Goal: Task Accomplishment & Management: Complete application form

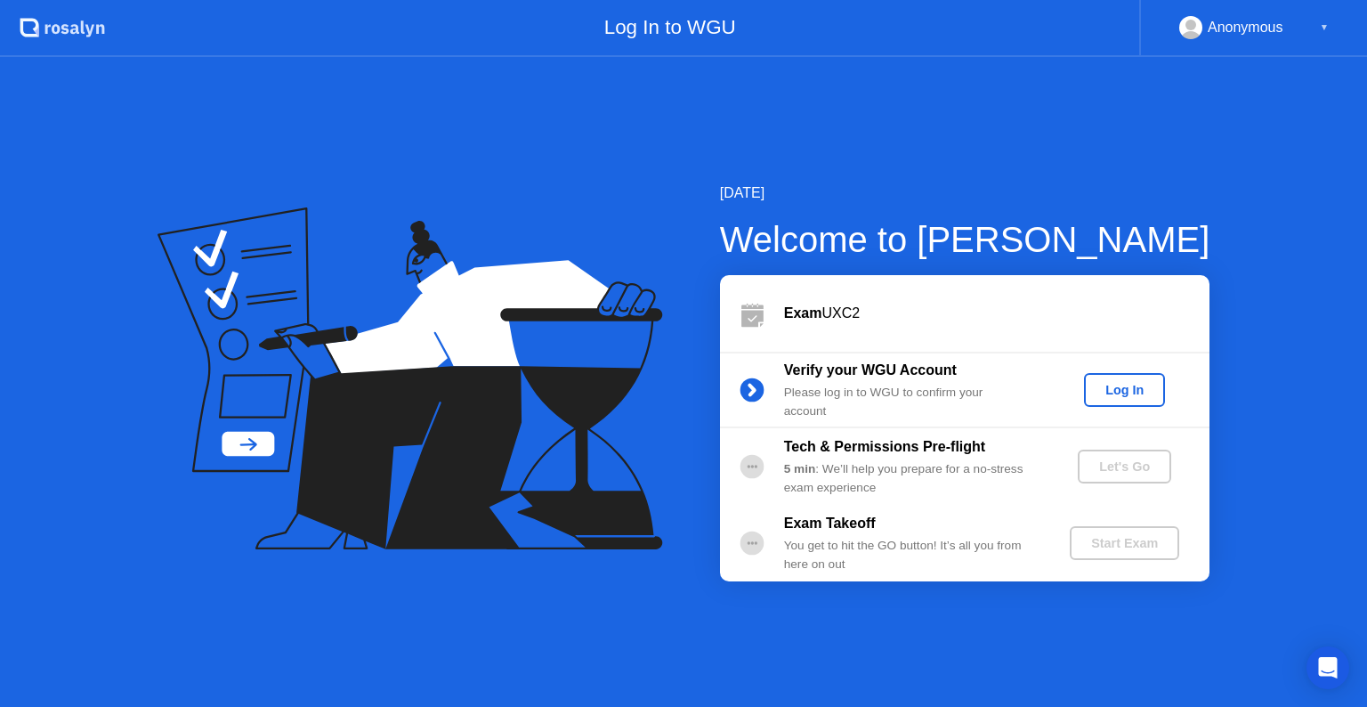
click at [1129, 395] on div "Log In" at bounding box center [1124, 390] width 67 height 14
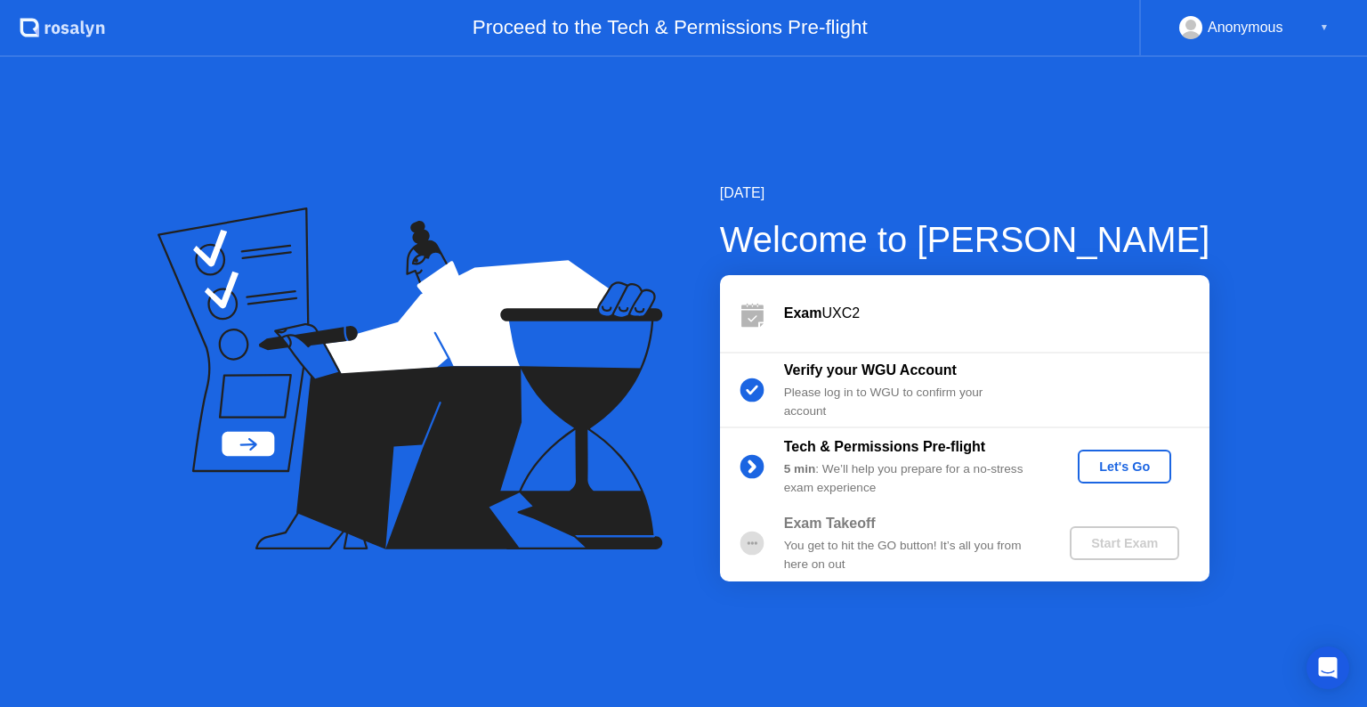
click at [1156, 459] on div "Let's Go" at bounding box center [1124, 466] width 79 height 14
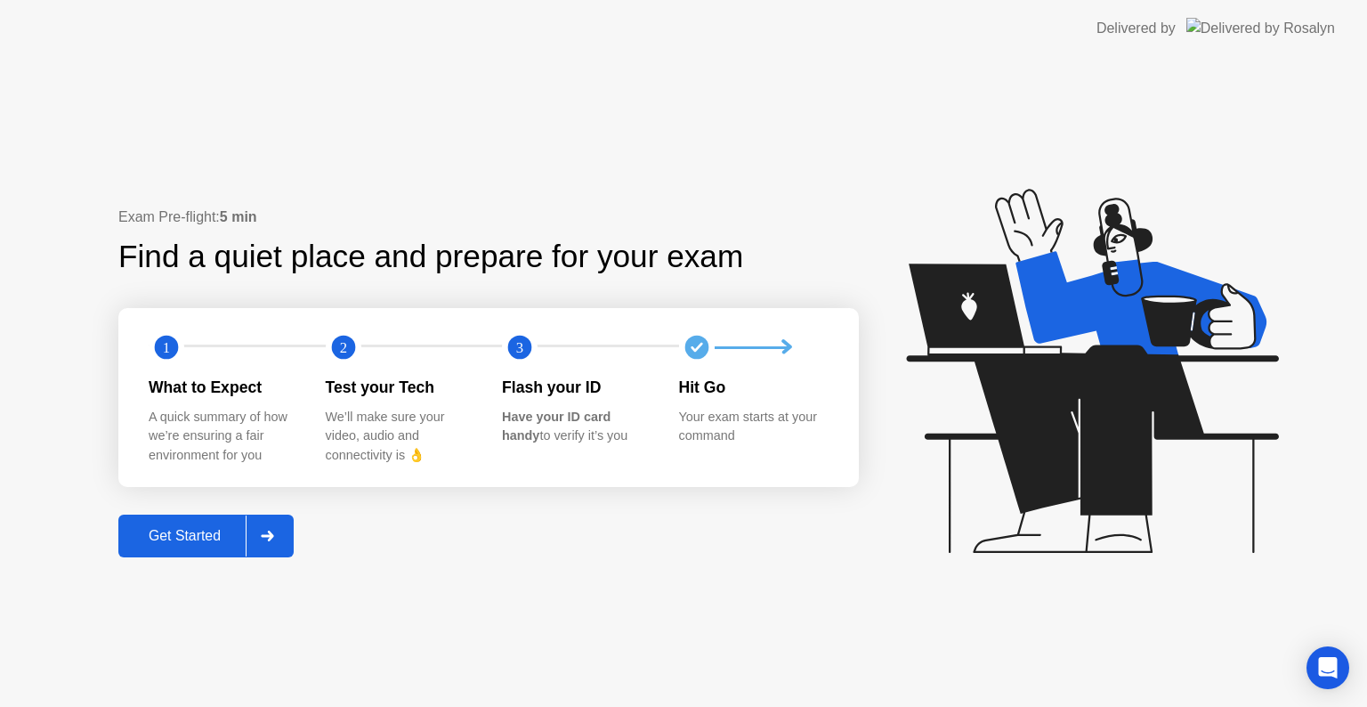
click at [210, 532] on div "Get Started" at bounding box center [185, 536] width 122 height 16
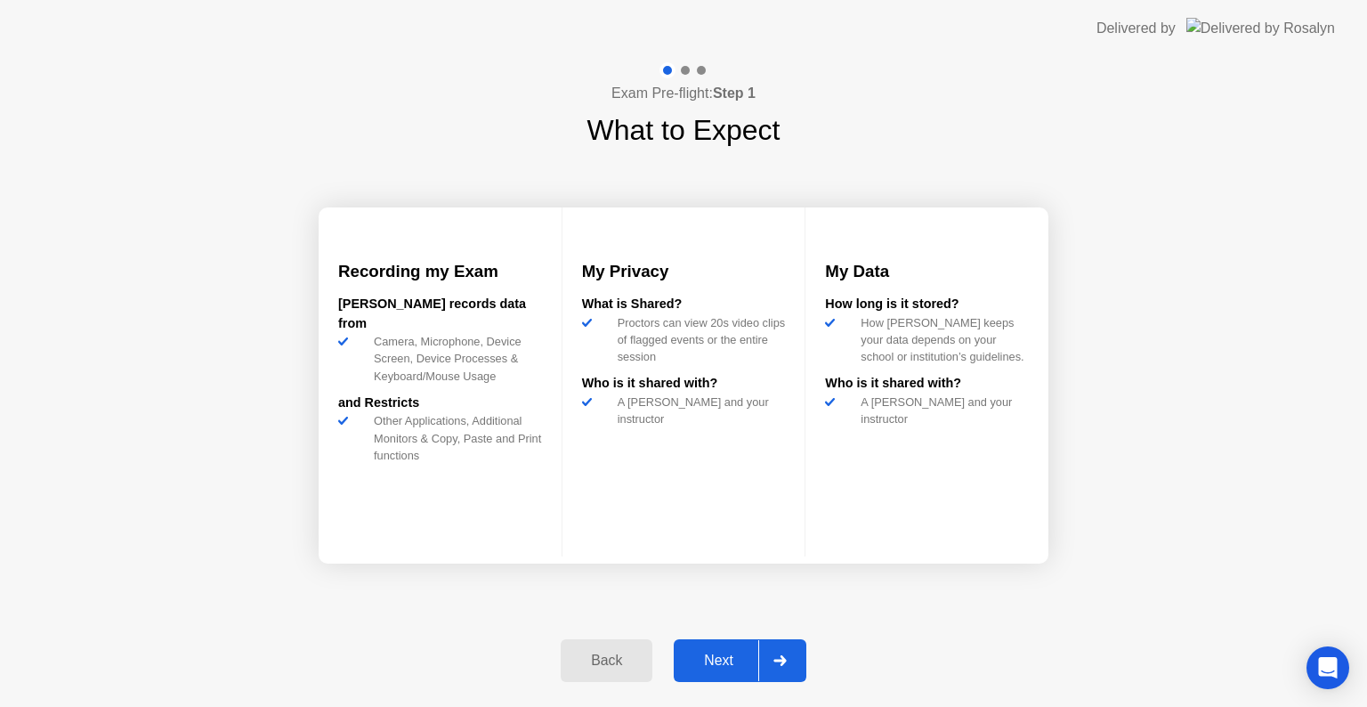
click at [730, 655] on div "Next" at bounding box center [718, 660] width 79 height 16
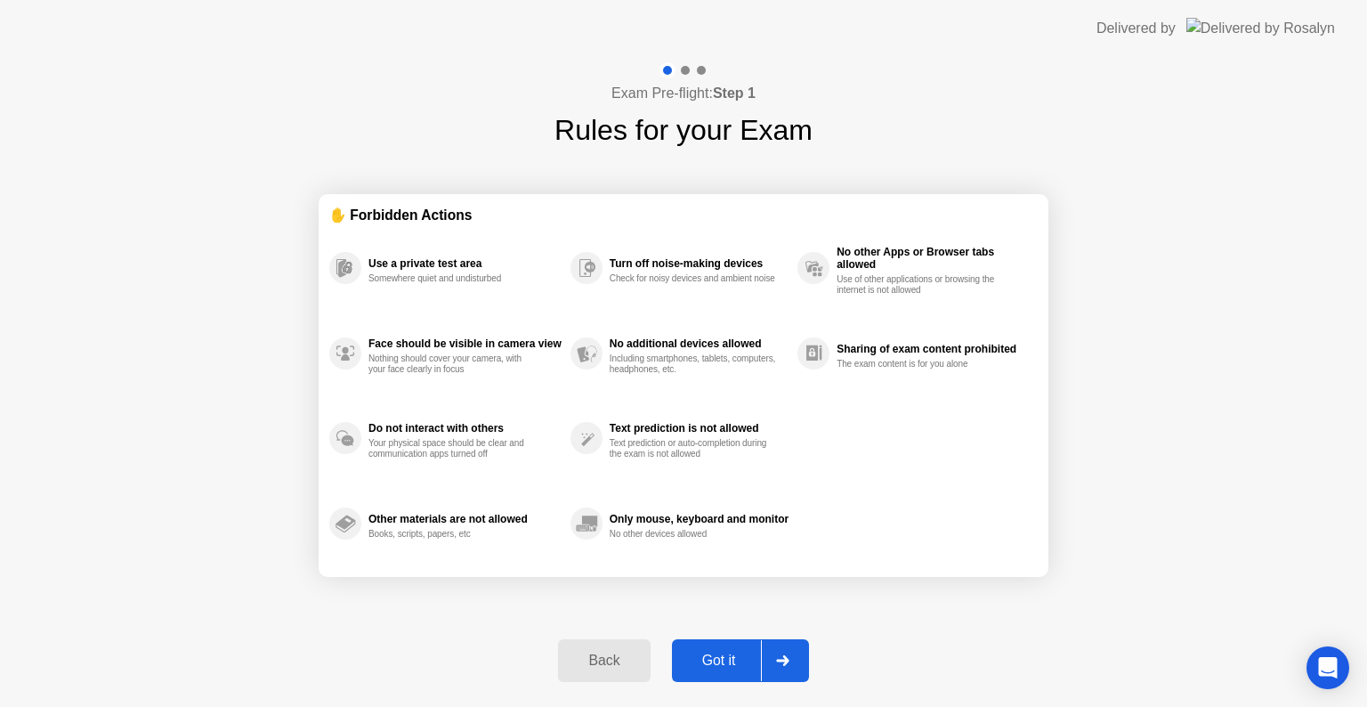
click at [703, 675] on button "Got it" at bounding box center [740, 660] width 137 height 43
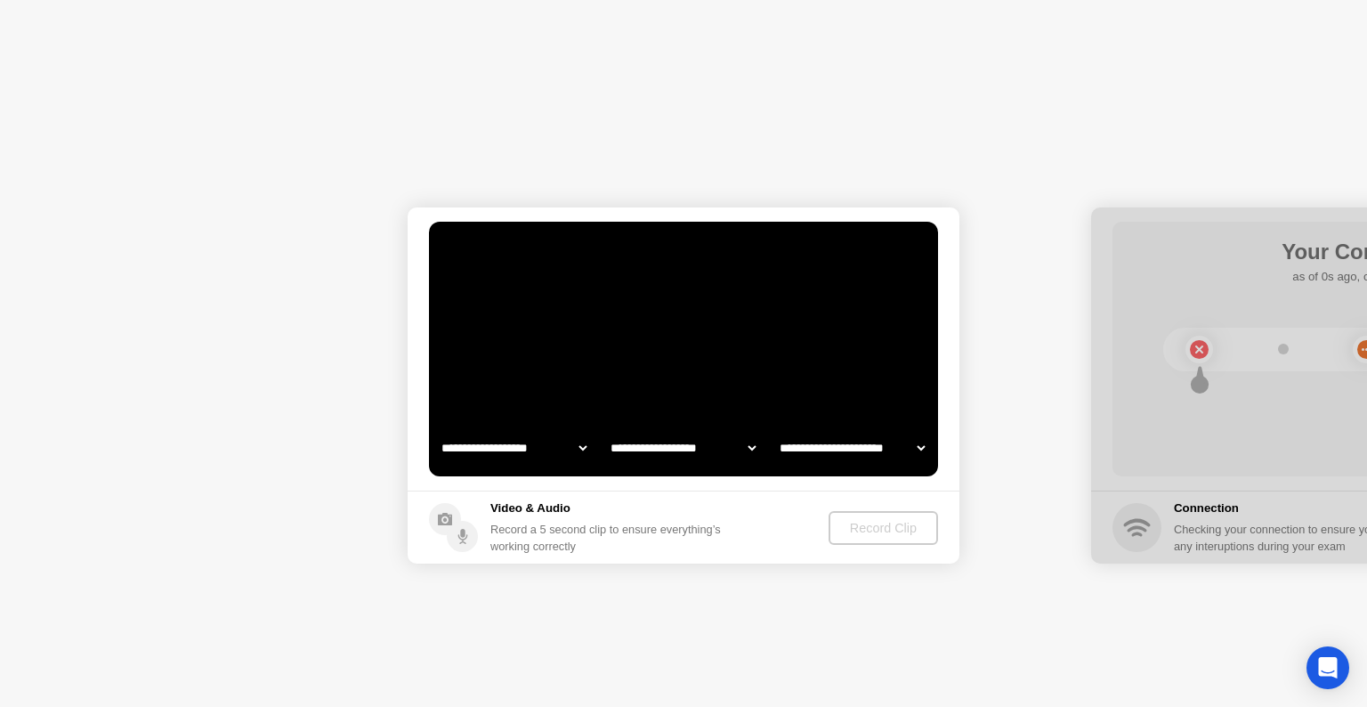
select select "**********"
select select "*******"
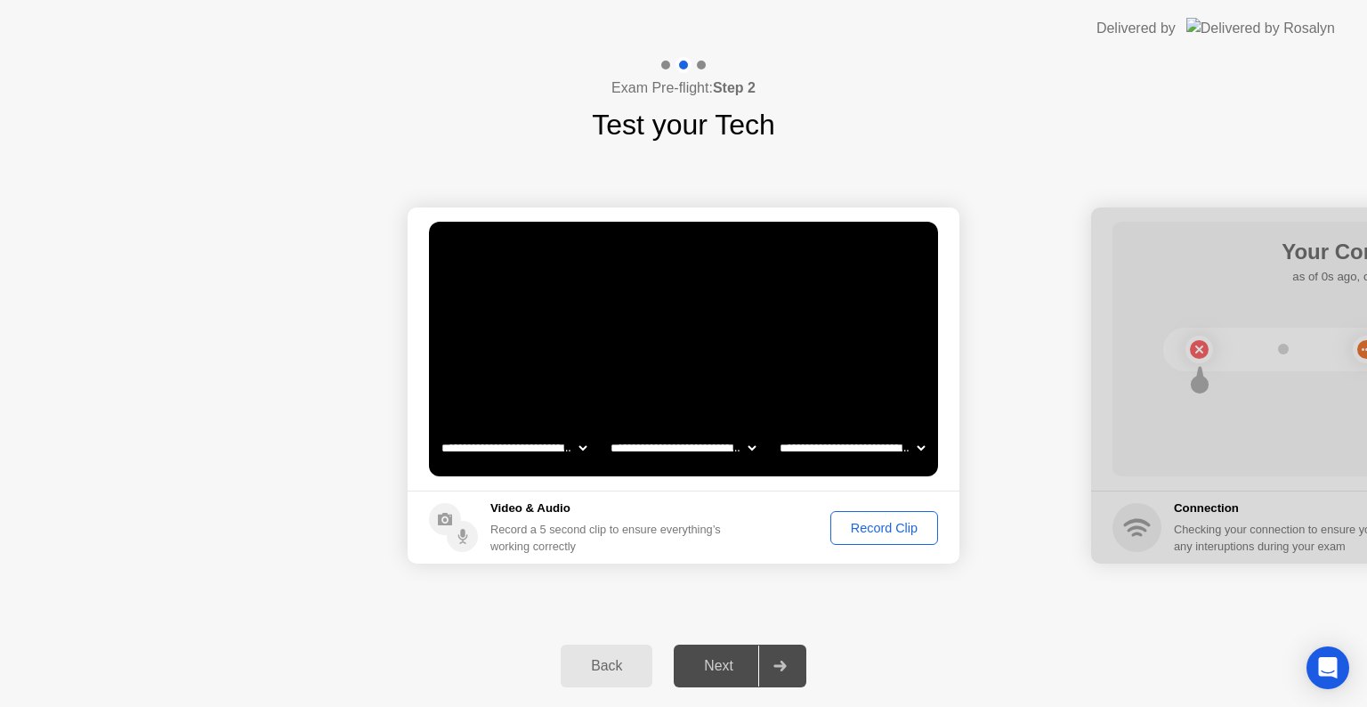
click at [886, 523] on div "Record Clip" at bounding box center [884, 528] width 95 height 14
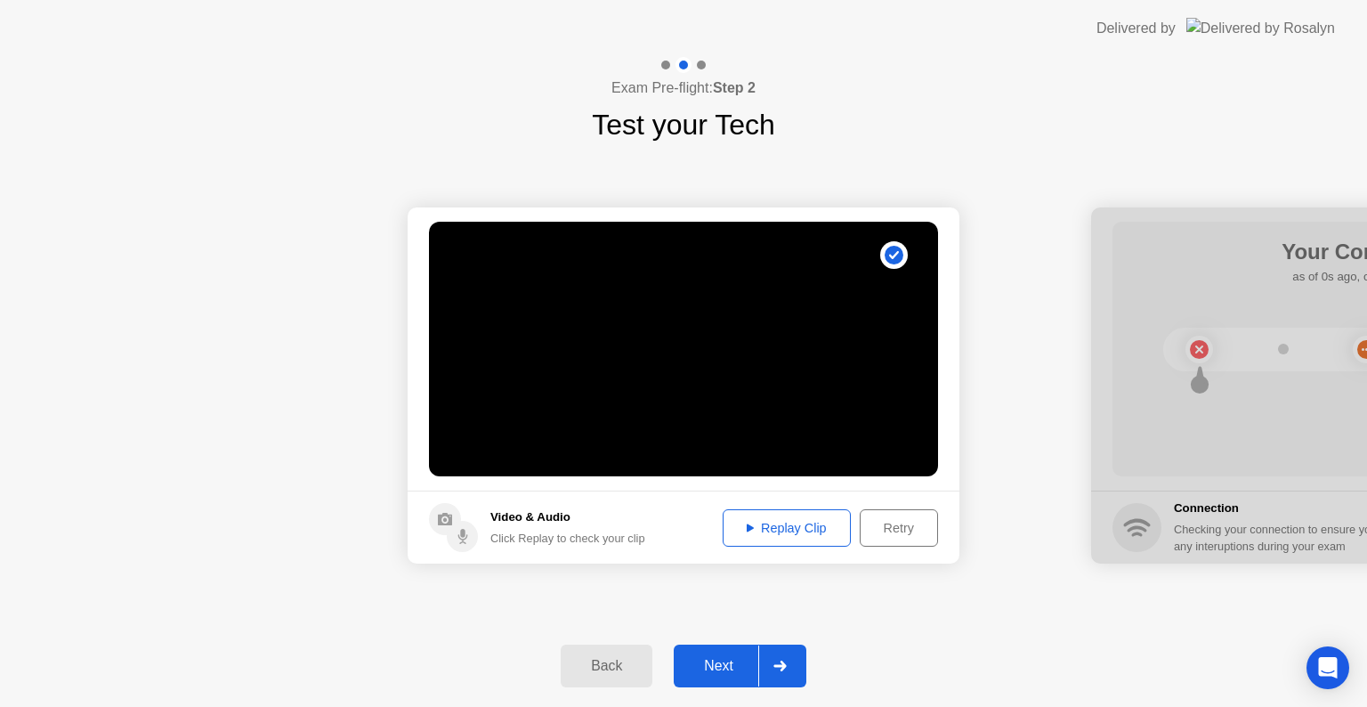
click at [807, 531] on div "Replay Clip" at bounding box center [787, 528] width 116 height 14
click at [726, 660] on div "Next" at bounding box center [718, 666] width 79 height 16
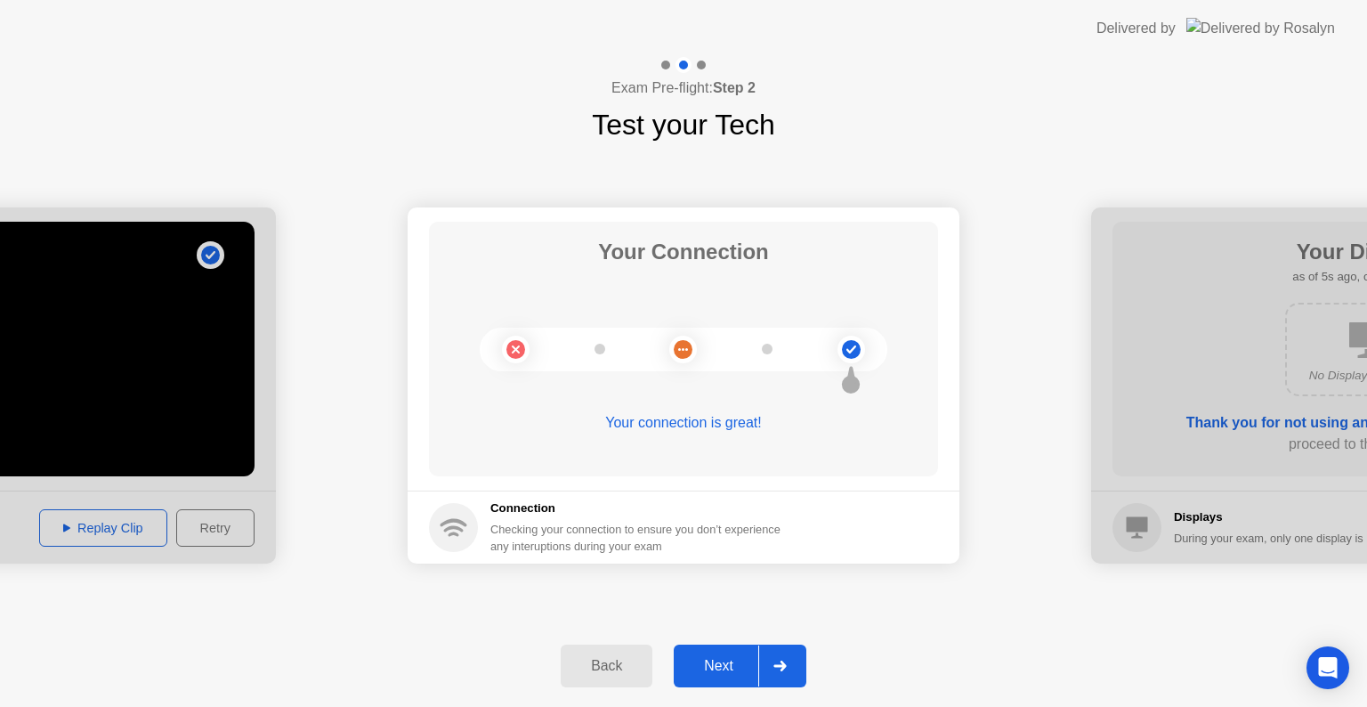
click at [727, 673] on div "Next" at bounding box center [718, 666] width 79 height 16
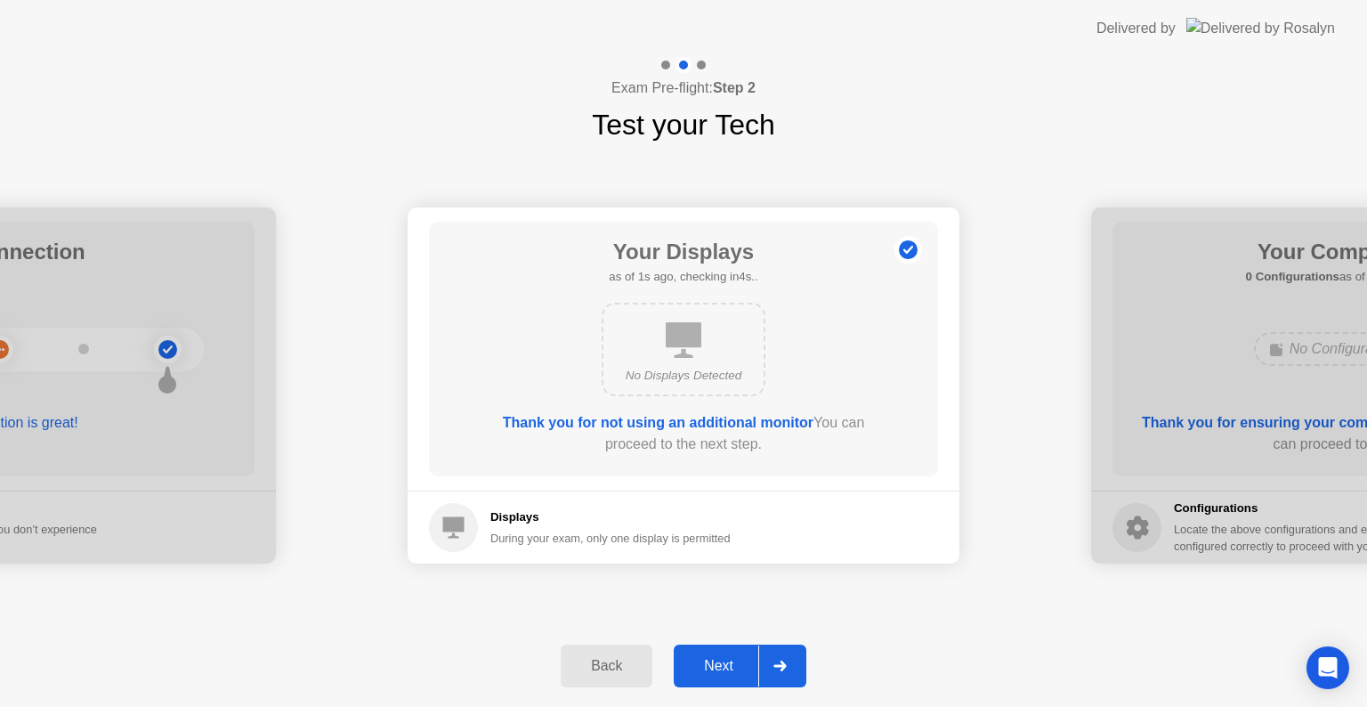
click at [727, 661] on div "Next" at bounding box center [718, 666] width 79 height 16
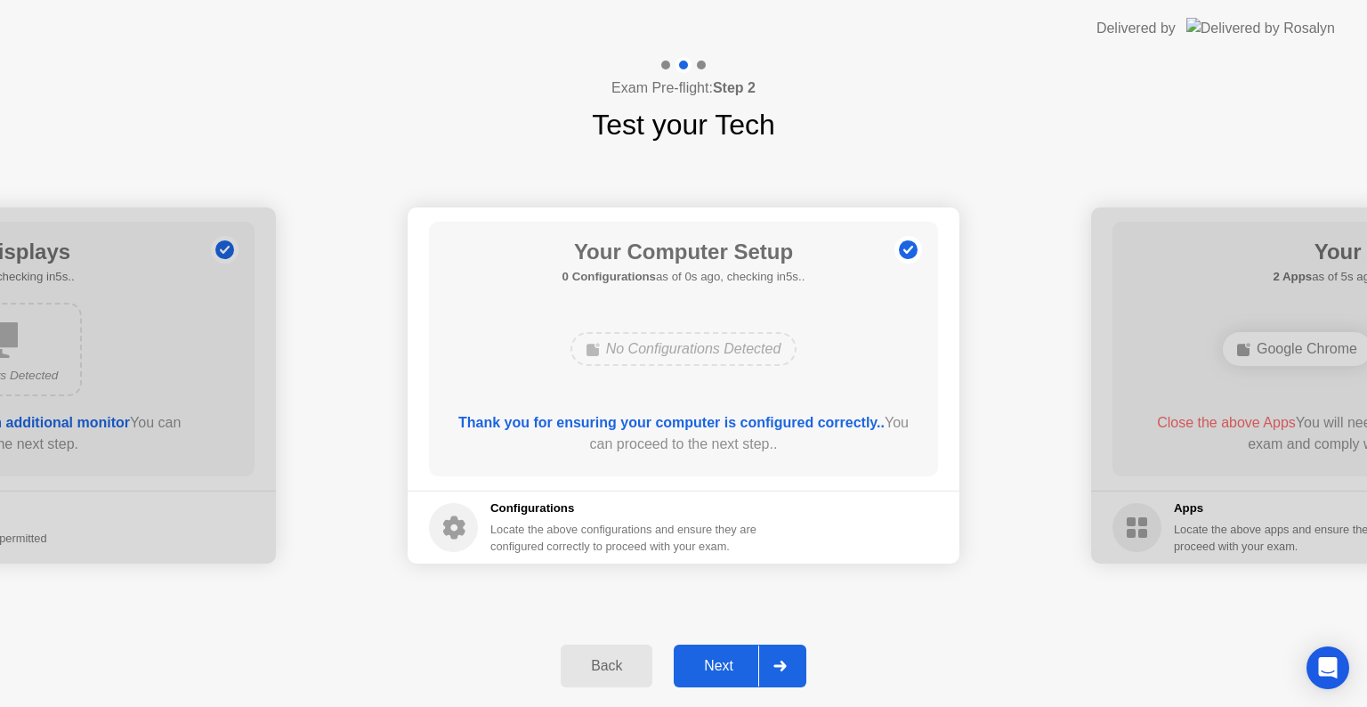
click at [711, 673] on div "Next" at bounding box center [718, 666] width 79 height 16
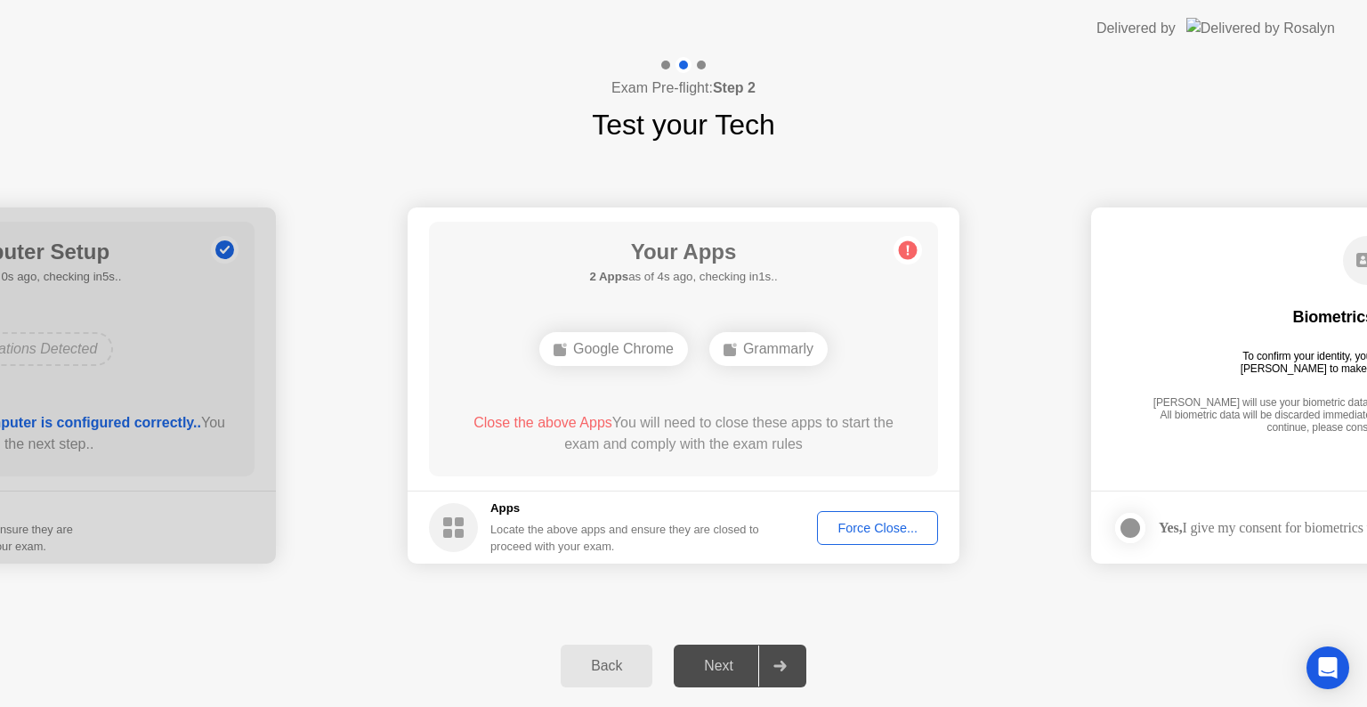
click at [909, 539] on button "Force Close..." at bounding box center [877, 528] width 121 height 34
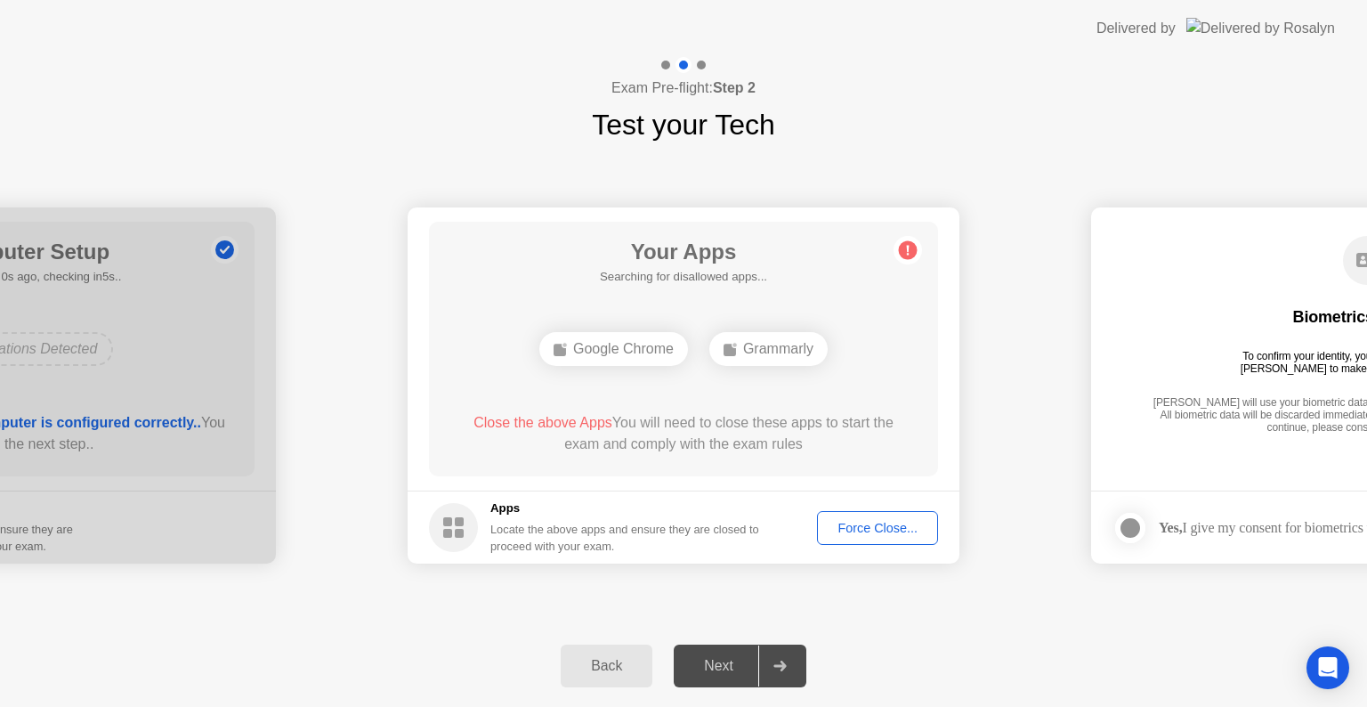
click at [856, 534] on div "Force Close..." at bounding box center [877, 528] width 109 height 14
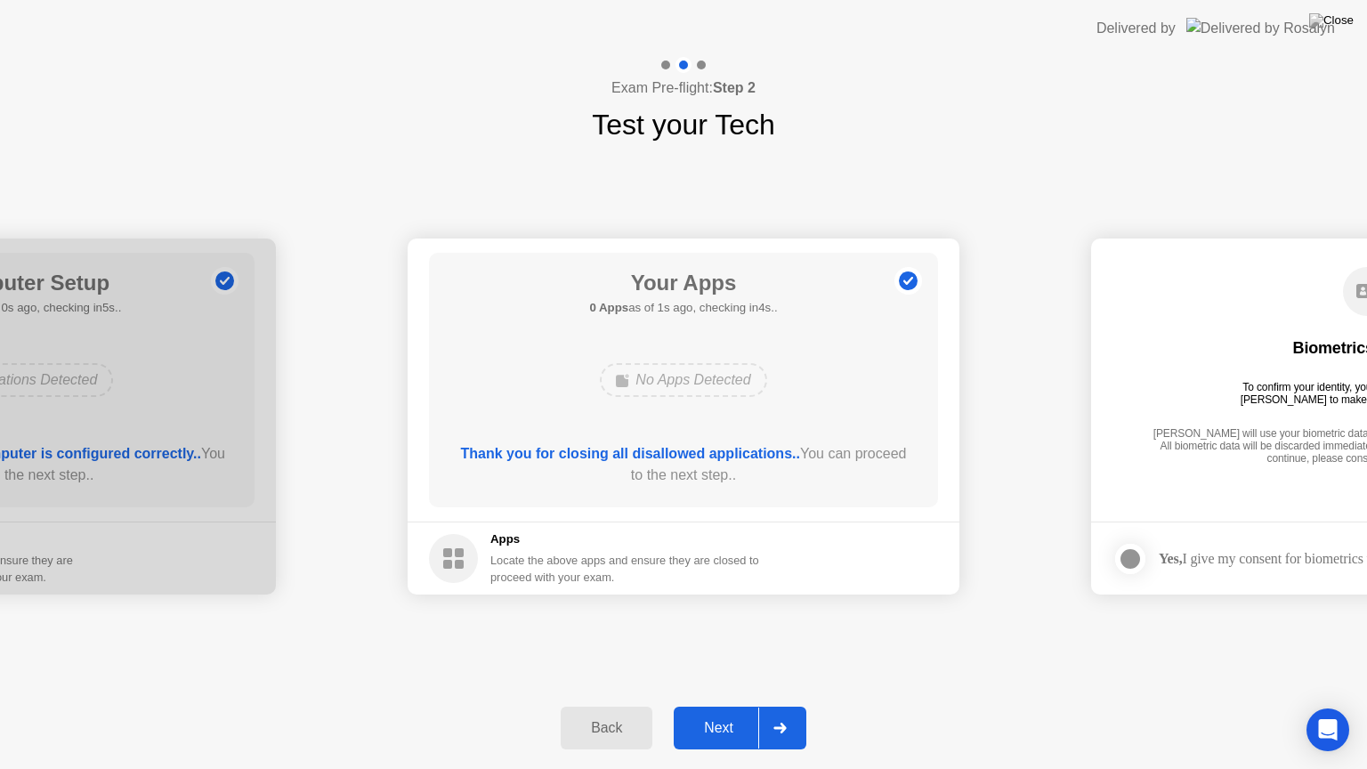
click at [834, 360] on div "No Apps Detected" at bounding box center [684, 380] width 408 height 48
click at [725, 706] on div "Next" at bounding box center [718, 728] width 79 height 16
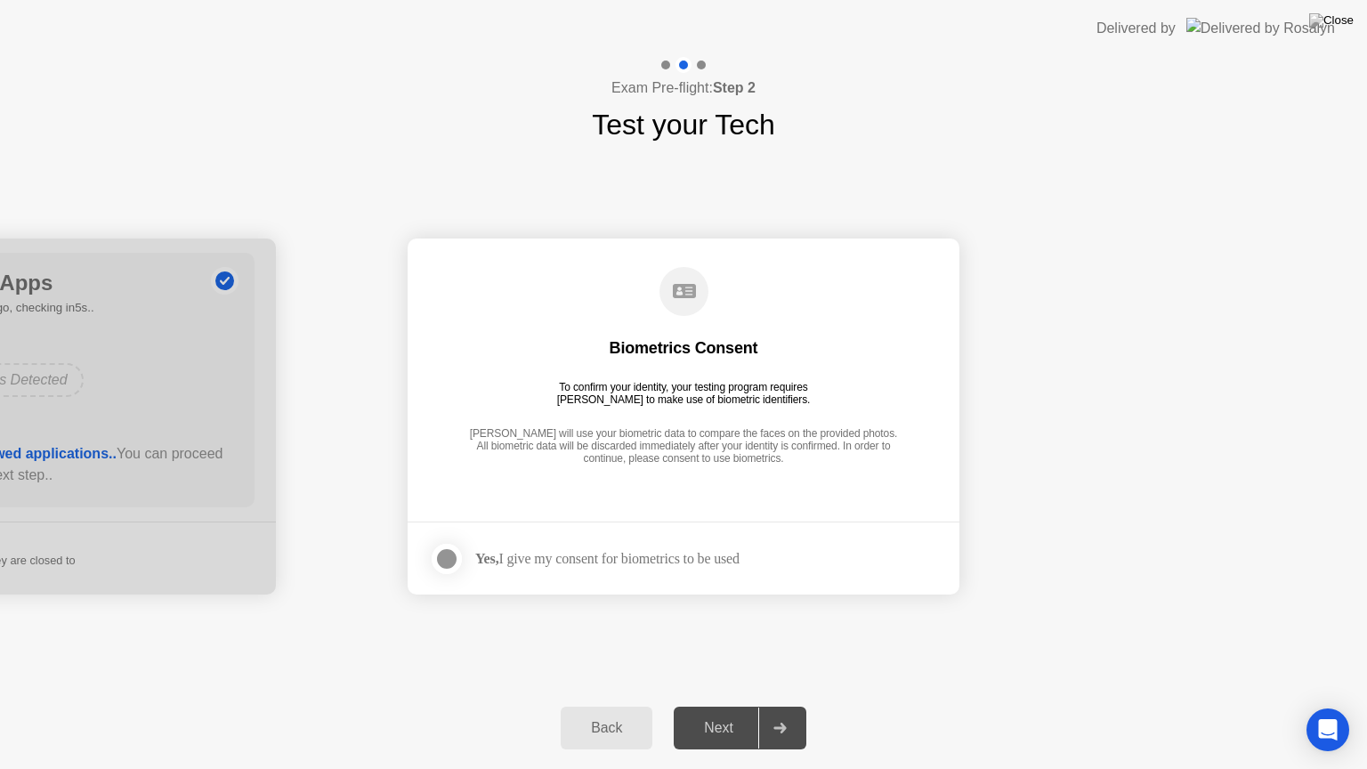
click at [454, 559] on div at bounding box center [446, 558] width 21 height 21
click at [735, 706] on div "Next" at bounding box center [718, 728] width 79 height 16
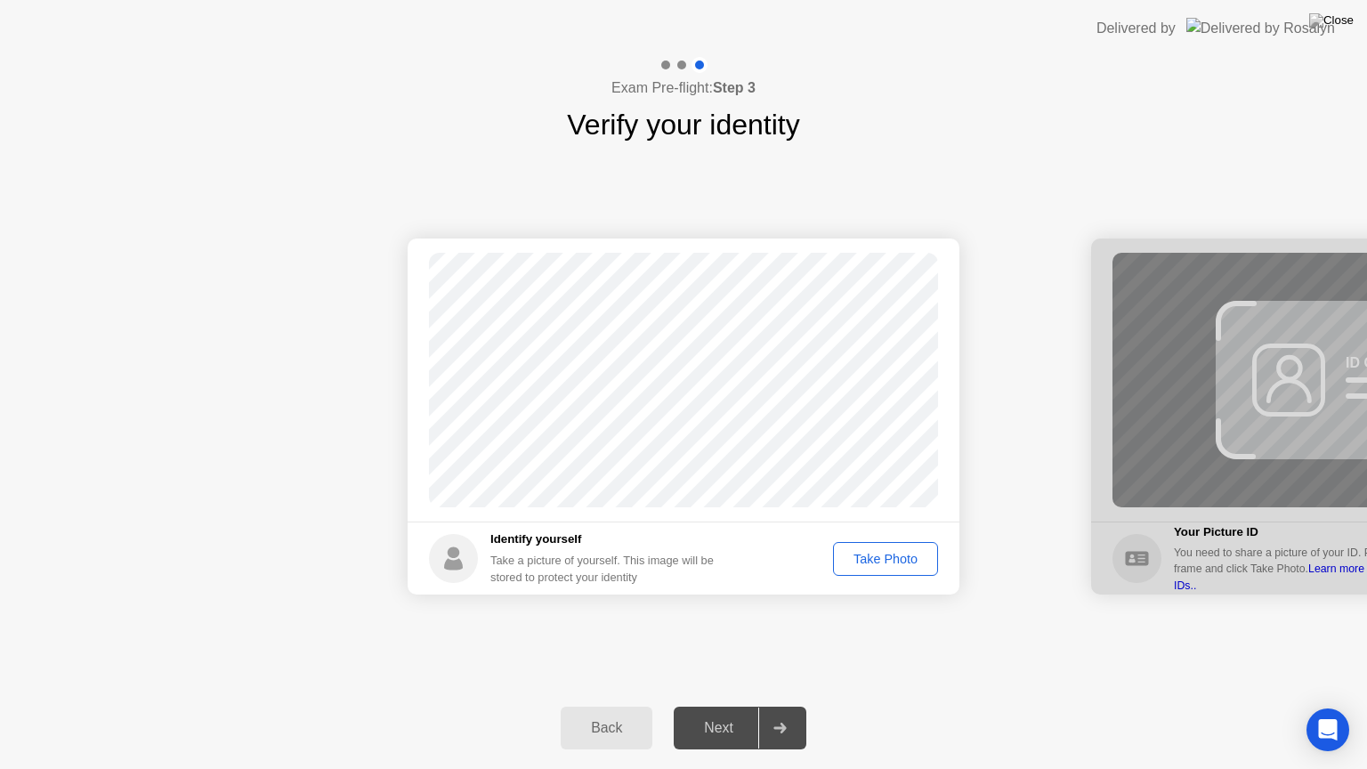
click at [888, 566] on div "Take Photo" at bounding box center [885, 559] width 93 height 14
click at [742, 706] on div "Next" at bounding box center [718, 728] width 79 height 16
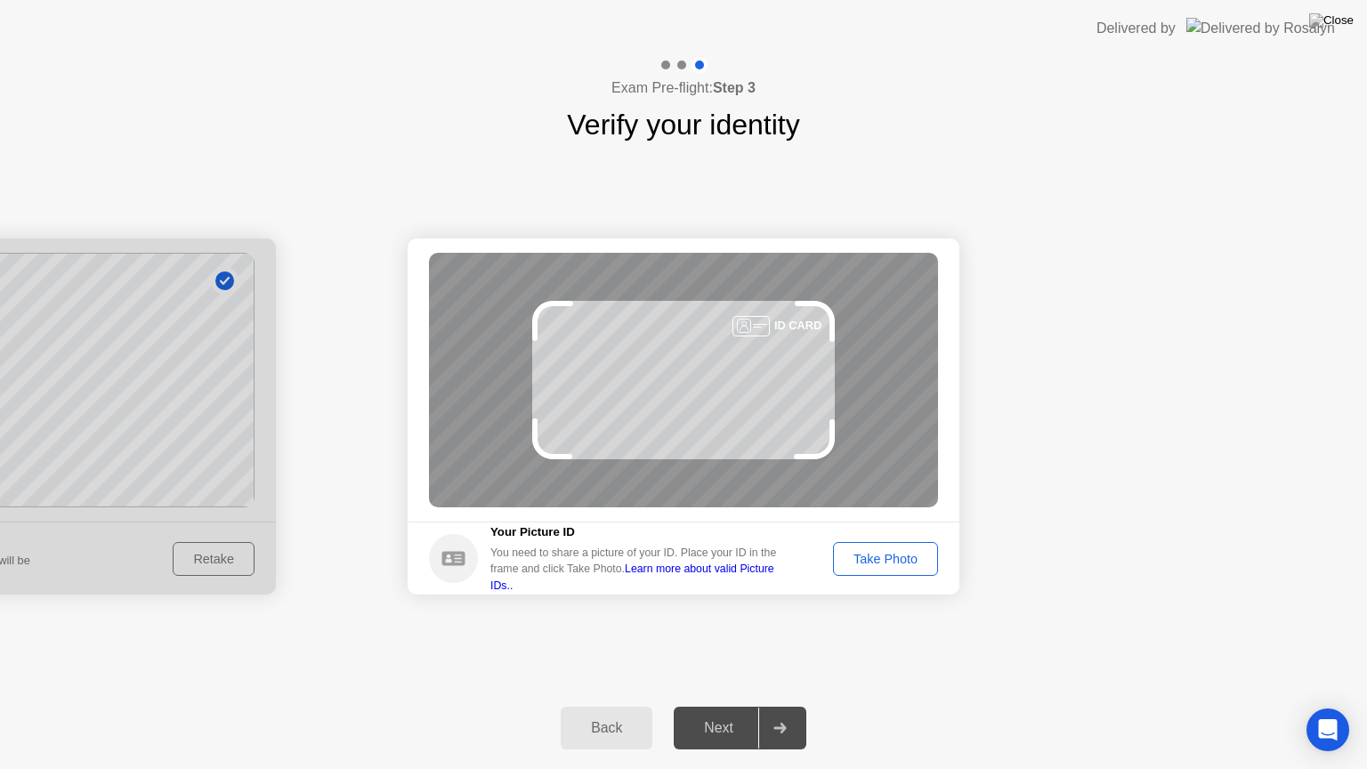
click at [875, 566] on div "Take Photo" at bounding box center [885, 559] width 93 height 14
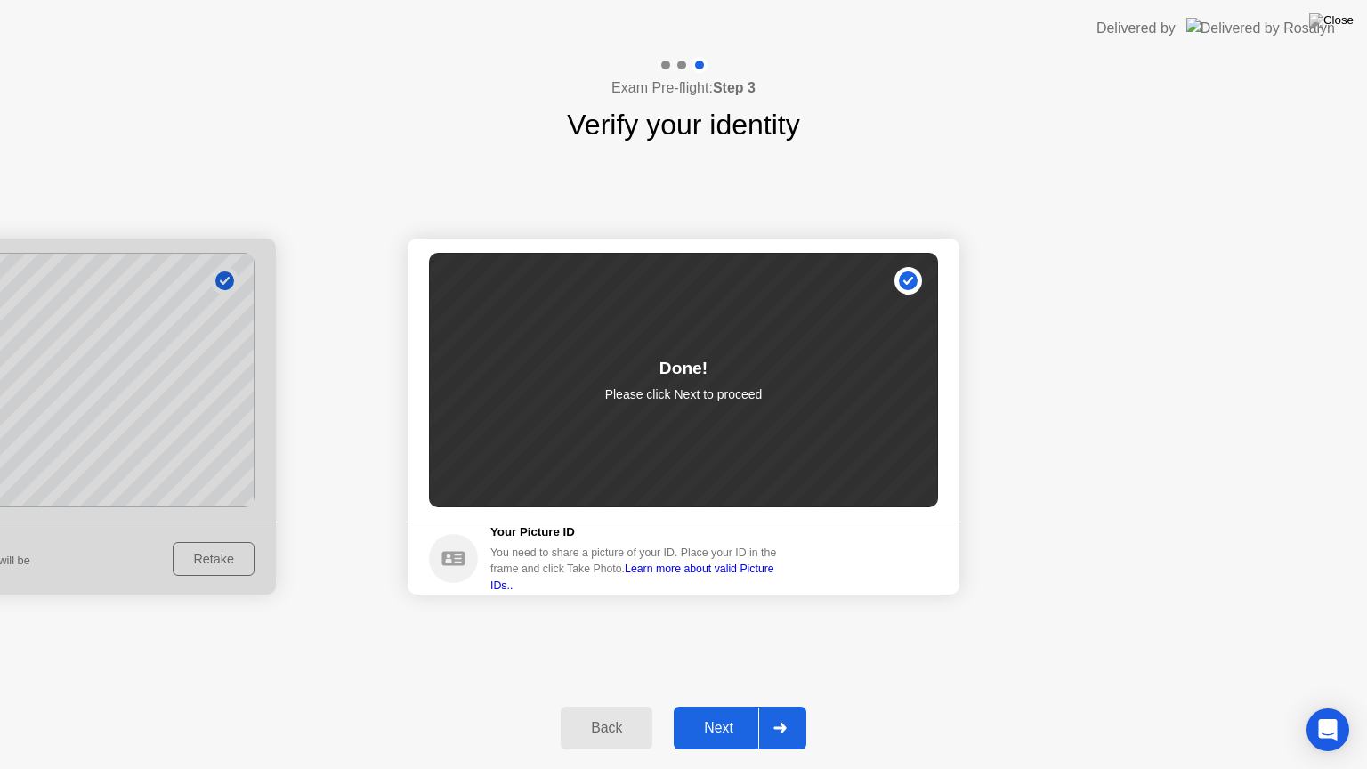
click at [740, 706] on button "Next" at bounding box center [740, 728] width 133 height 43
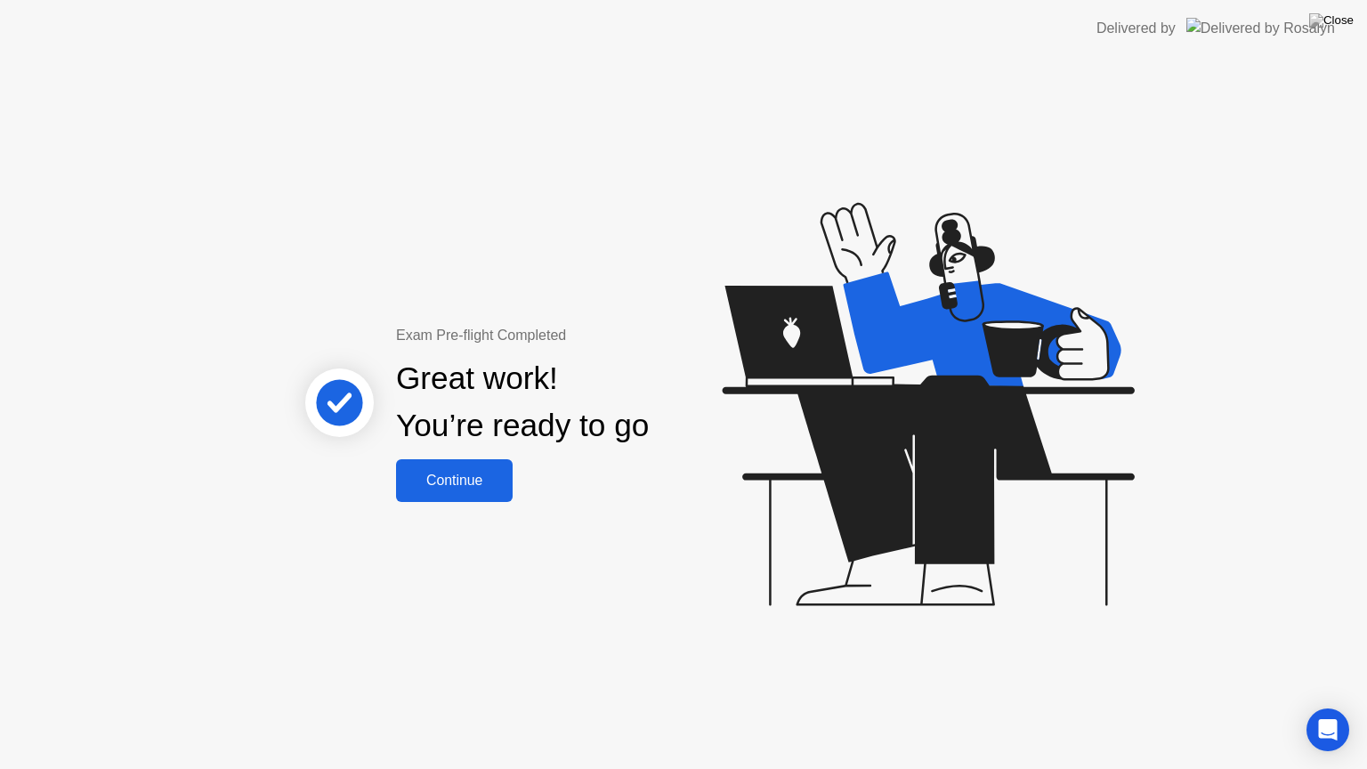
click at [481, 489] on div "Continue" at bounding box center [454, 481] width 106 height 16
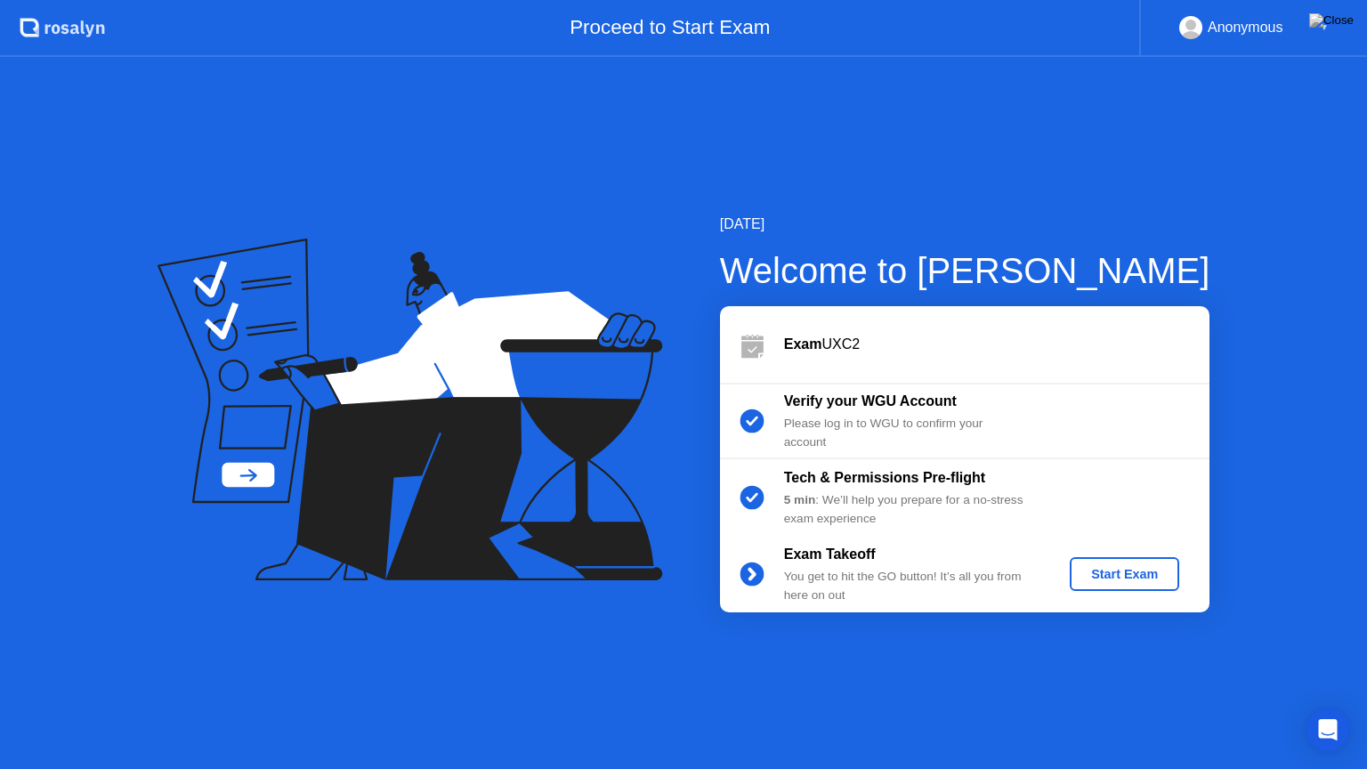
click at [1129, 579] on div "Start Exam" at bounding box center [1124, 574] width 95 height 14
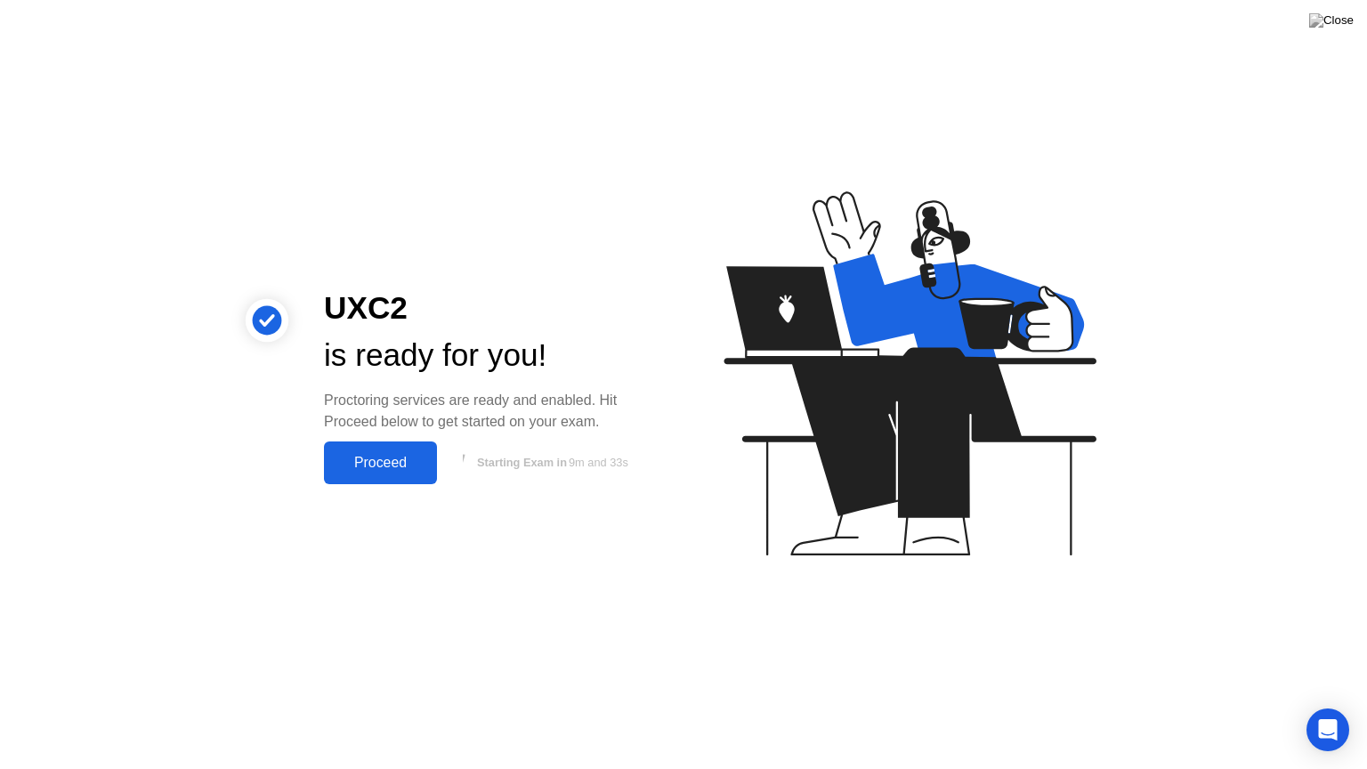
click at [402, 468] on div "Proceed" at bounding box center [380, 463] width 102 height 16
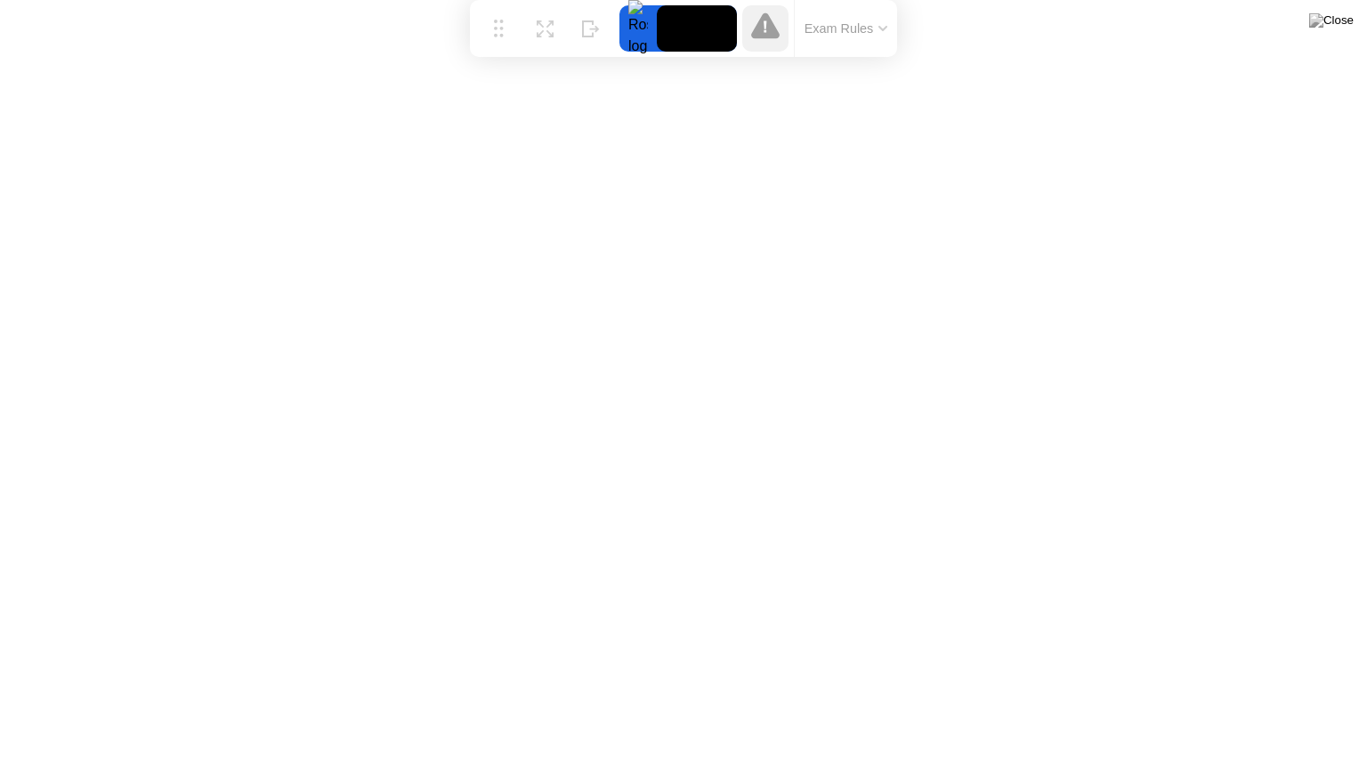
click at [883, 29] on icon at bounding box center [882, 29] width 7 height 4
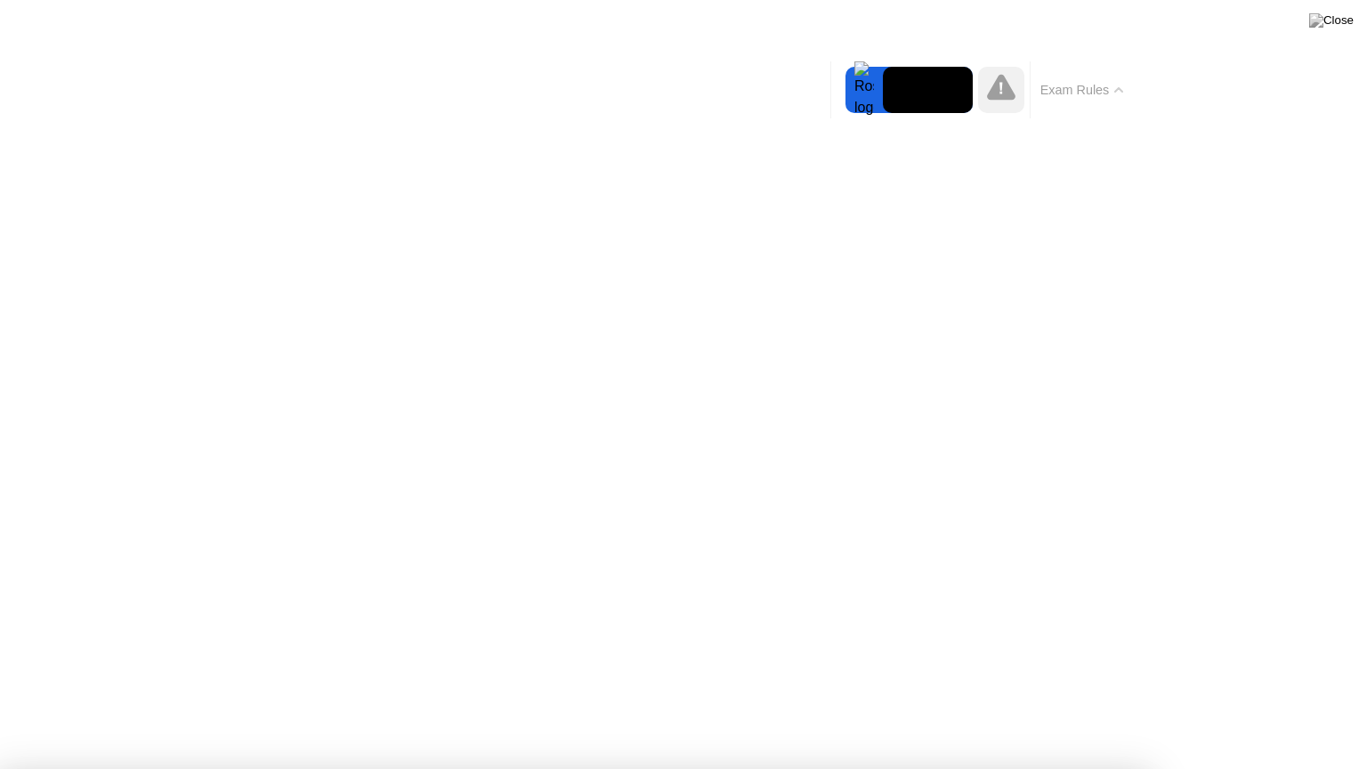
click at [1116, 93] on button "Exam Rules" at bounding box center [1082, 90] width 94 height 16
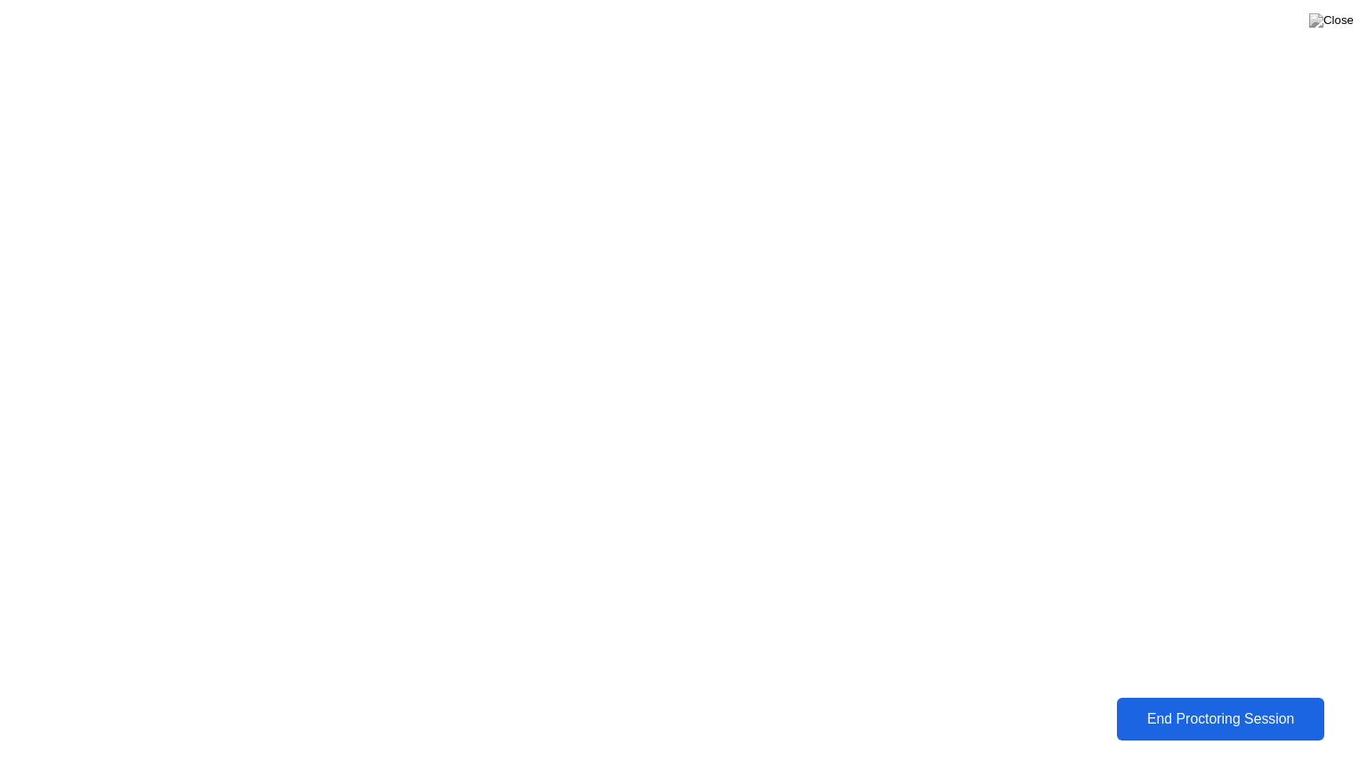
click at [1232, 706] on div "End Proctoring Session" at bounding box center [1220, 719] width 198 height 16
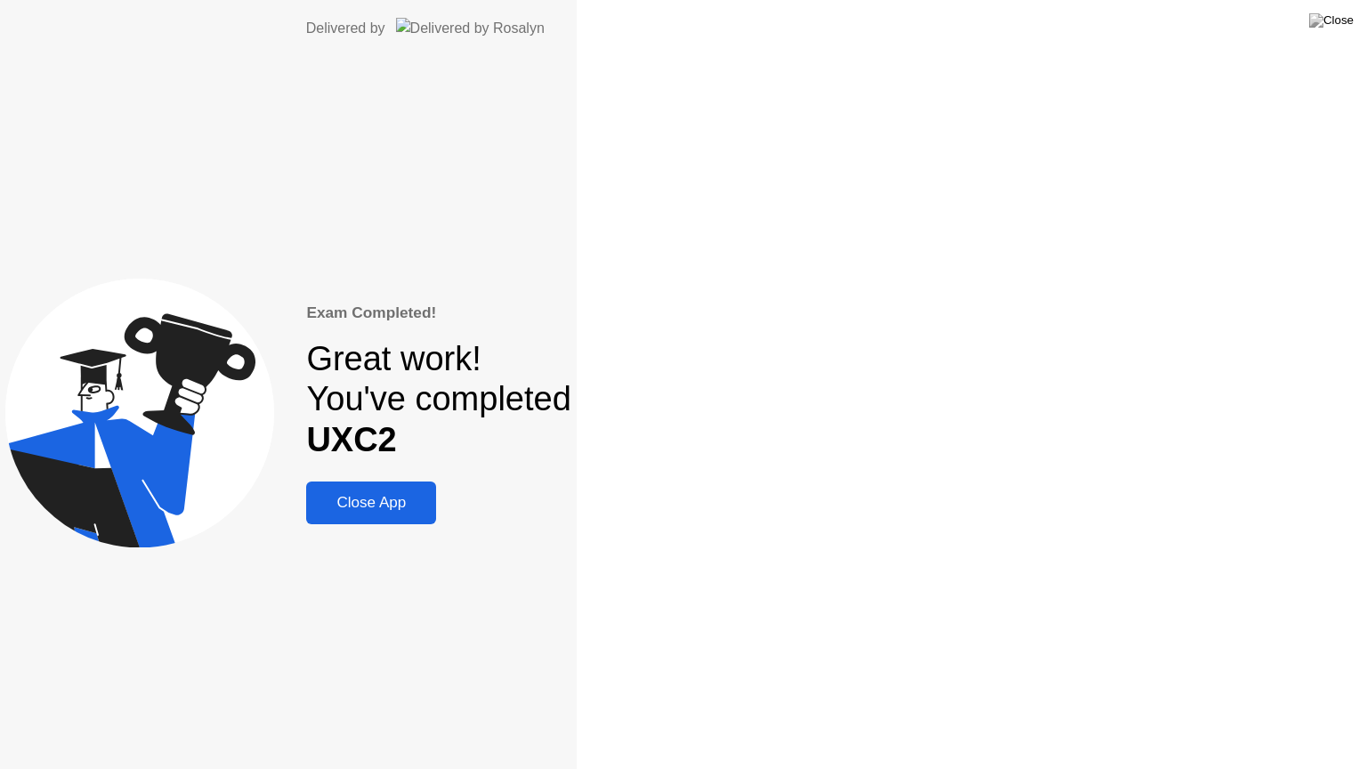
click at [577, 706] on div "Exam Completed! Great work! You've completed UXC2 Close App" at bounding box center [288, 413] width 577 height 712
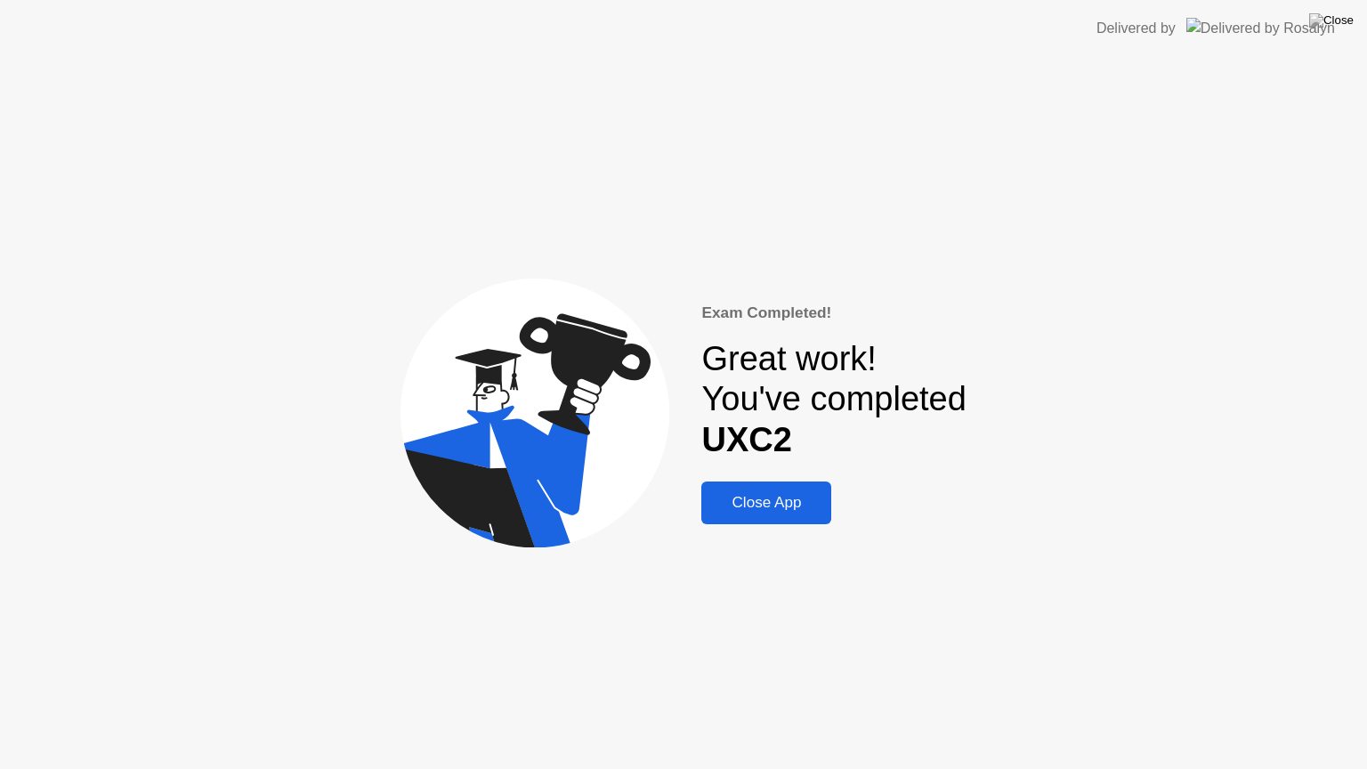
click at [742, 507] on div "Close App" at bounding box center [766, 503] width 119 height 18
